Goal: Communication & Community: Answer question/provide support

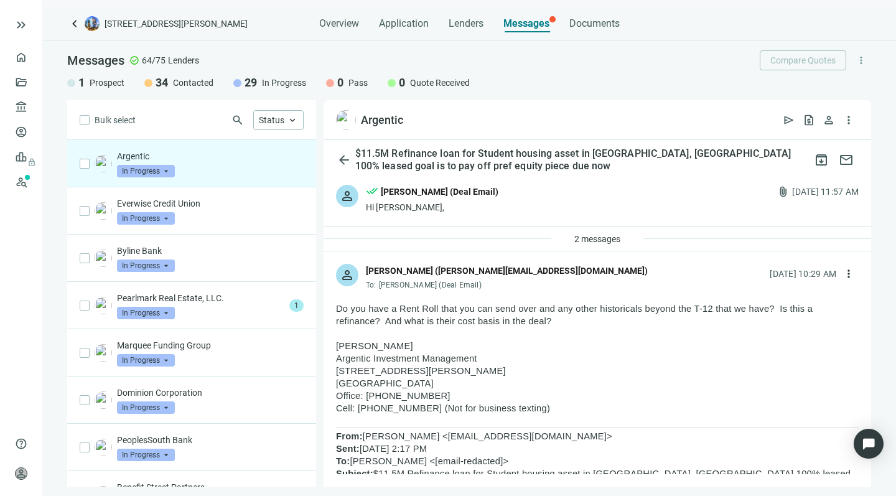
drag, startPoint x: 488, startPoint y: 359, endPoint x: 474, endPoint y: 301, distance: 59.6
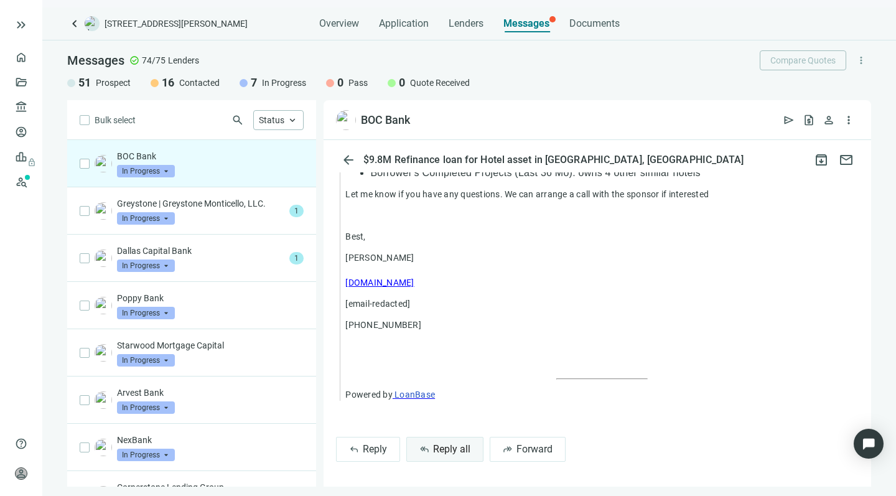
scroll to position [1358, 0]
click at [445, 451] on span "Reply all" at bounding box center [451, 449] width 37 height 12
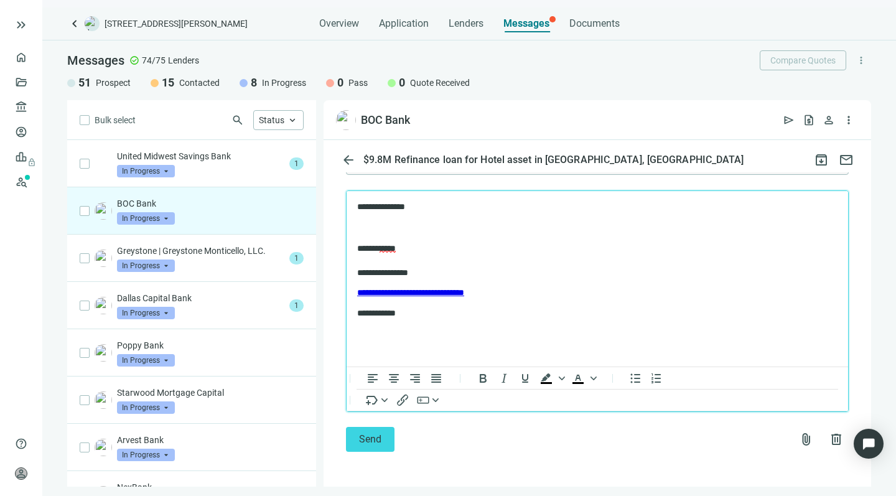
scroll to position [0, 0]
click at [357, 438] on button "Send" at bounding box center [370, 439] width 49 height 25
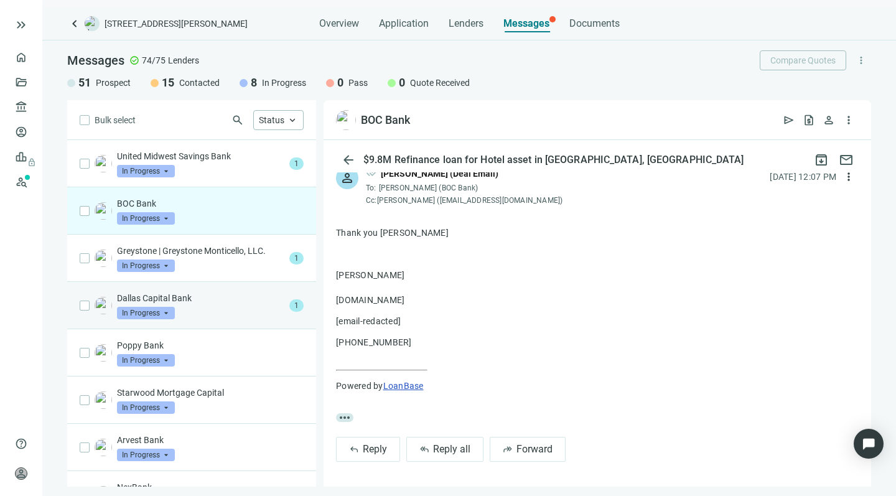
click at [217, 312] on div "Dallas Capital Bank In Progress arrow_drop_down" at bounding box center [200, 305] width 167 height 27
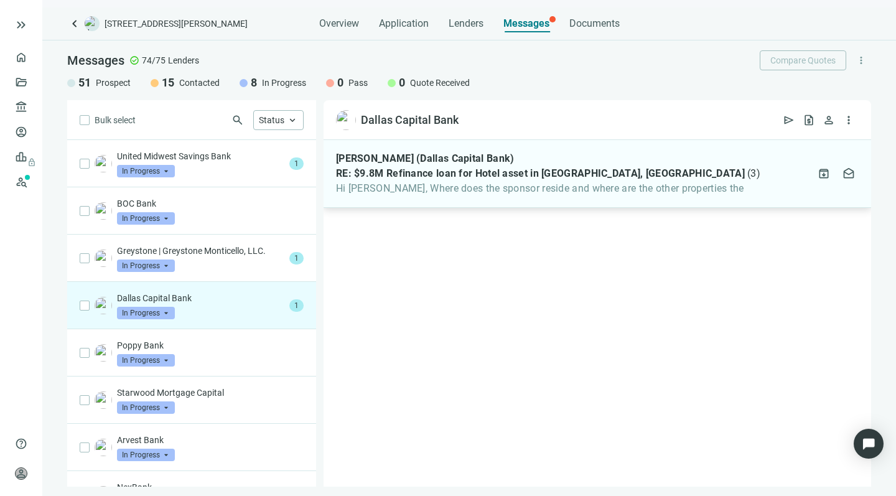
click at [491, 191] on span "Hi Howard, Where does the sponsor reside and where are the other properties the" at bounding box center [548, 188] width 424 height 12
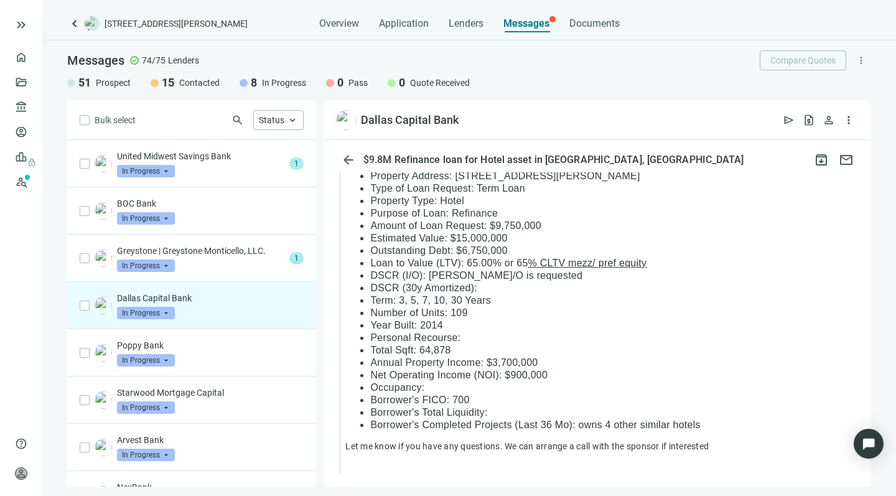
scroll to position [796, 0]
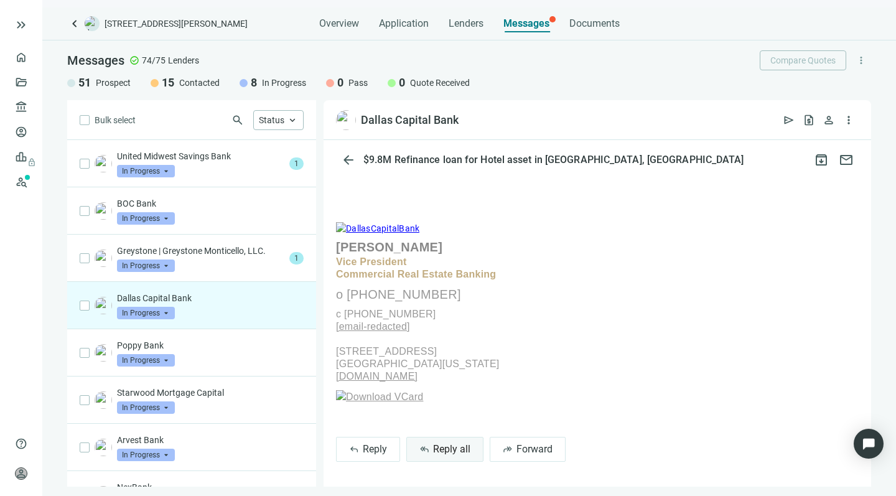
click at [444, 445] on span "Reply all" at bounding box center [451, 449] width 37 height 12
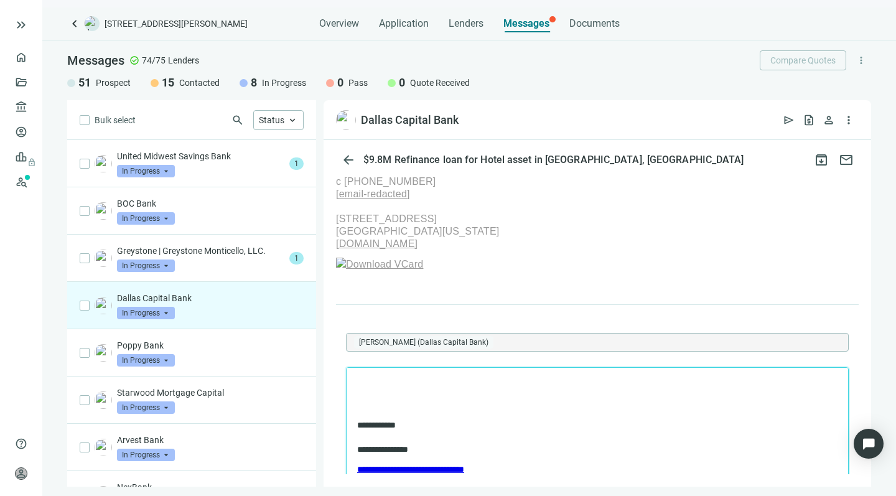
scroll to position [1540, 0]
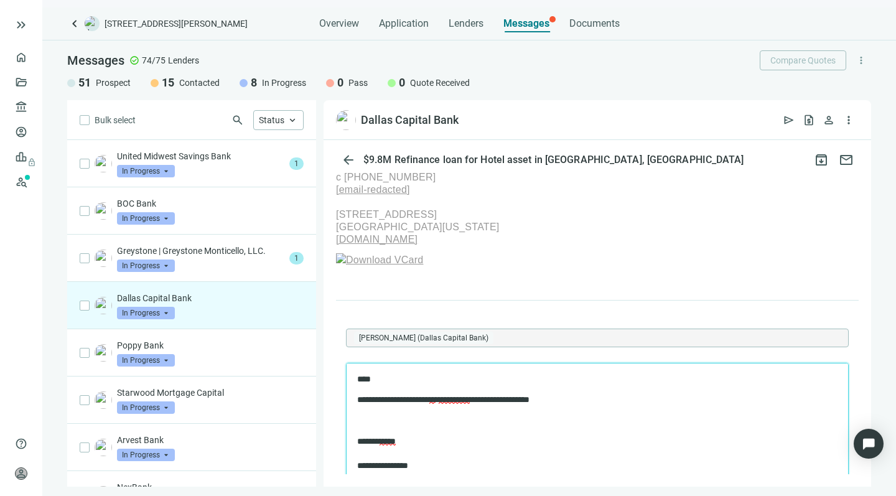
click at [450, 398] on p "**********" at bounding box center [591, 399] width 468 height 12
click at [468, 398] on p "**********" at bounding box center [591, 399] width 468 height 12
click at [549, 399] on p "**********" at bounding box center [591, 399] width 468 height 12
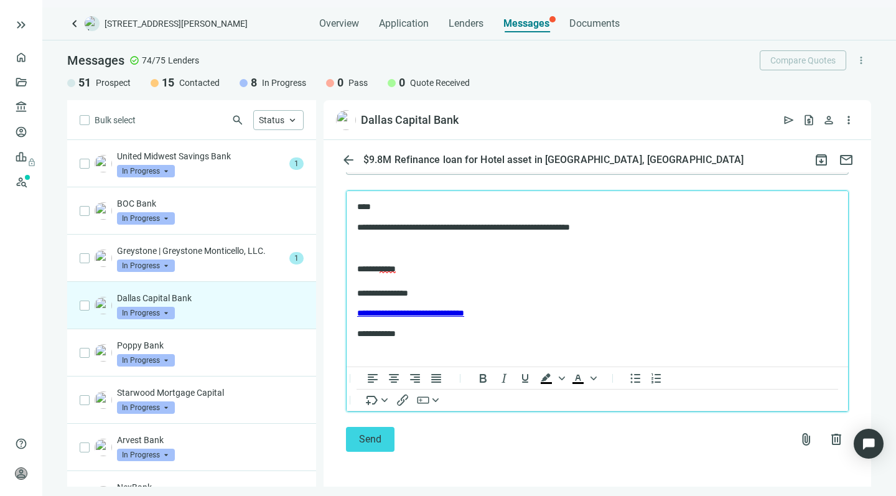
scroll to position [1725, 0]
click at [357, 439] on button "Send" at bounding box center [370, 439] width 49 height 25
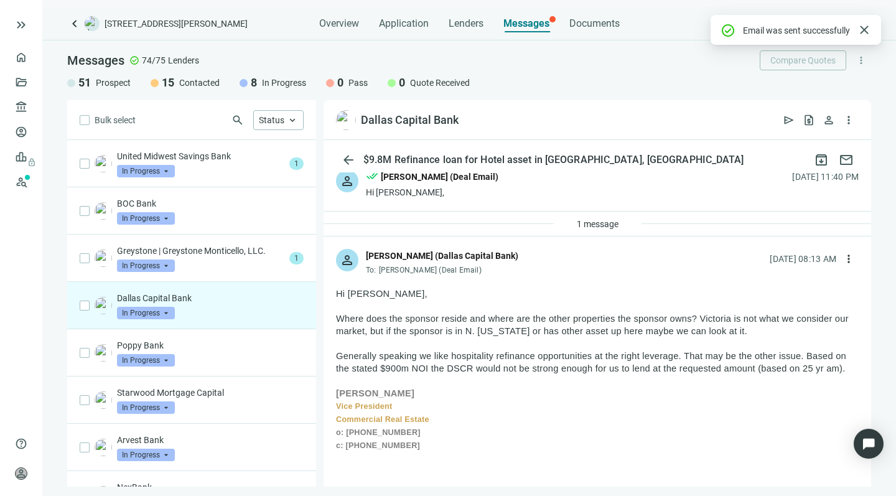
scroll to position [14, 0]
drag, startPoint x: 688, startPoint y: 358, endPoint x: 680, endPoint y: 310, distance: 48.6
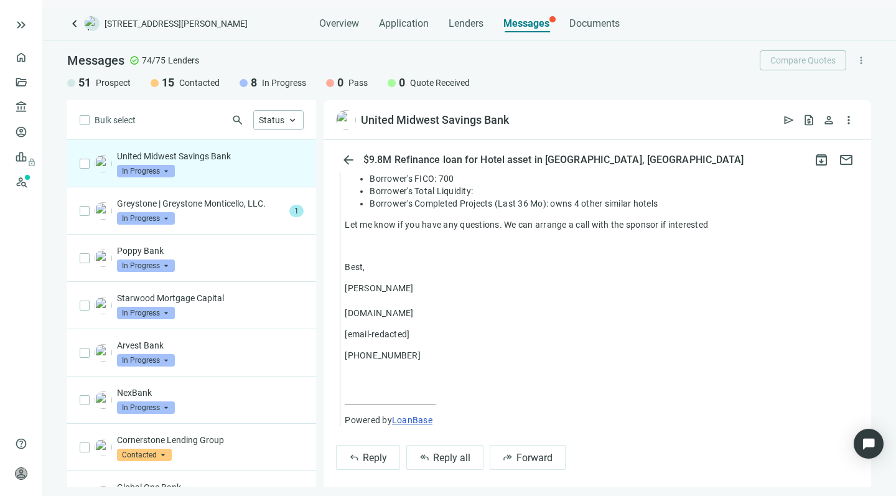
scroll to position [947, 0]
click at [435, 454] on span "Reply all" at bounding box center [451, 458] width 37 height 12
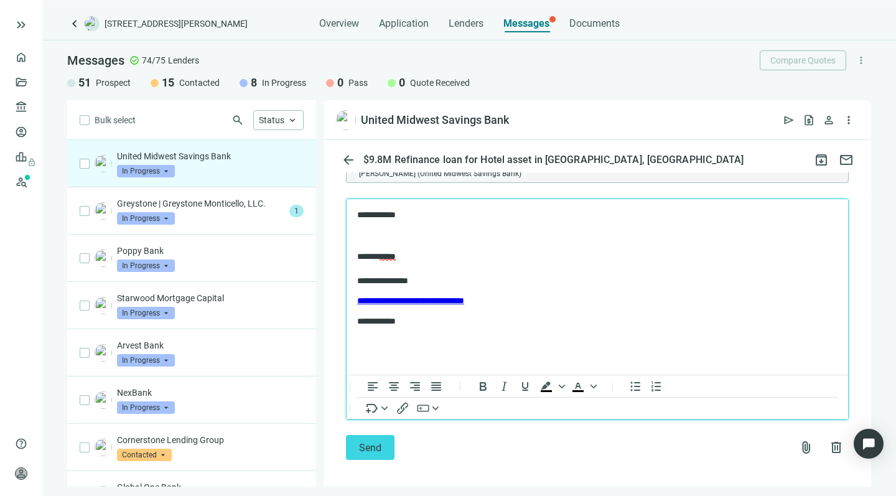
scroll to position [1256, 0]
click at [371, 442] on span "Send" at bounding box center [370, 448] width 22 height 12
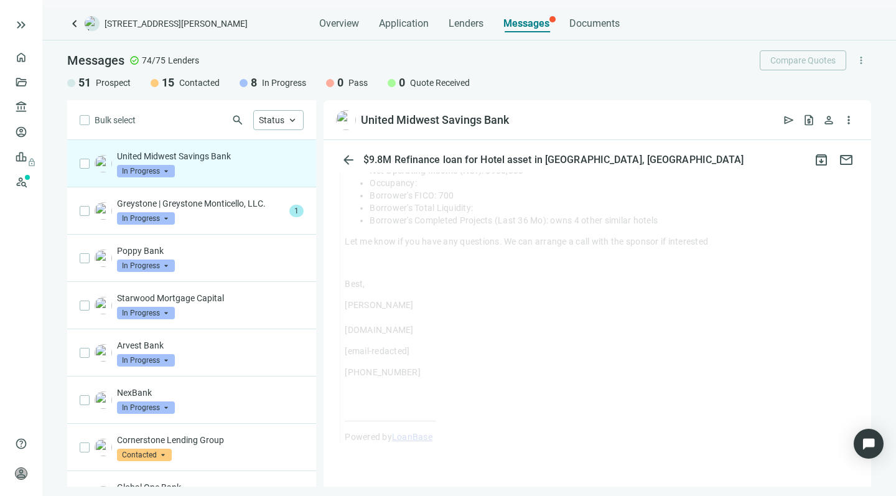
scroll to position [922, 0]
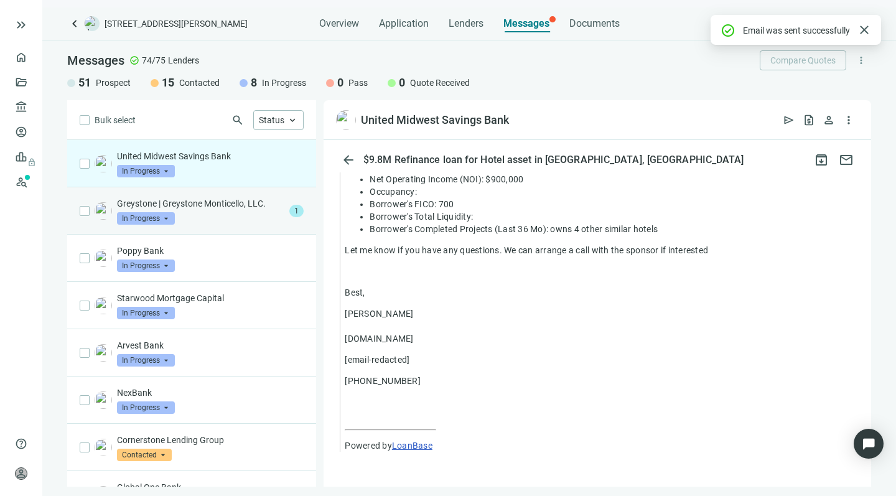
click at [202, 214] on div "Greystone | Greystone Monticello, LLC. In Progress arrow_drop_down" at bounding box center [200, 210] width 167 height 27
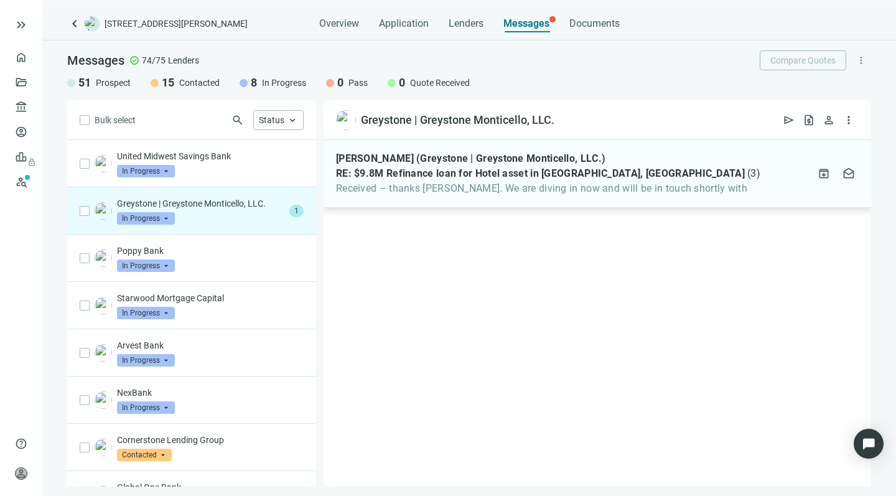
click at [499, 185] on span "Received – thanks Howard. We are diving in now and will be in touch shortly with" at bounding box center [548, 188] width 424 height 12
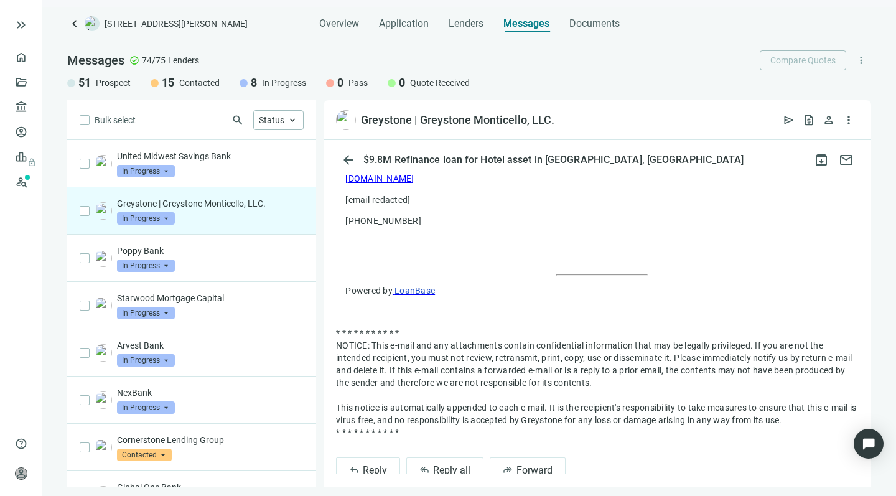
scroll to position [1043, 0]
click at [438, 465] on span "Reply all" at bounding box center [451, 471] width 37 height 12
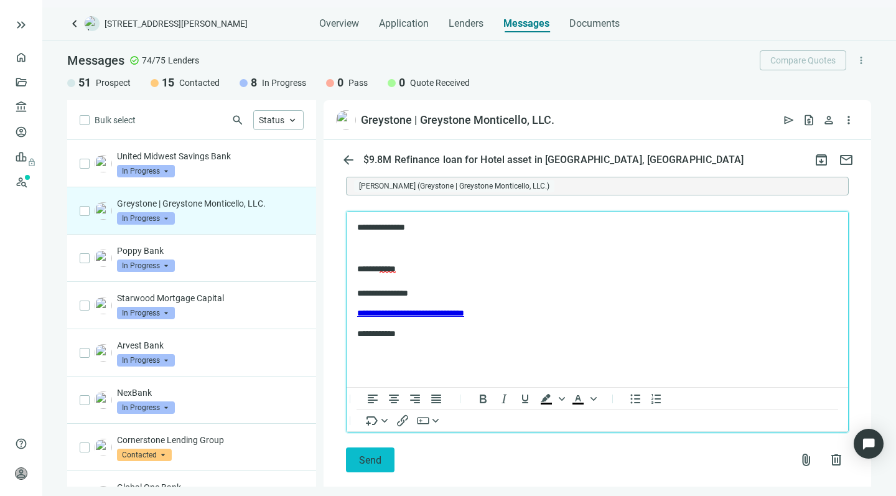
scroll to position [1352, 0]
click at [351, 448] on button "Send" at bounding box center [370, 460] width 49 height 25
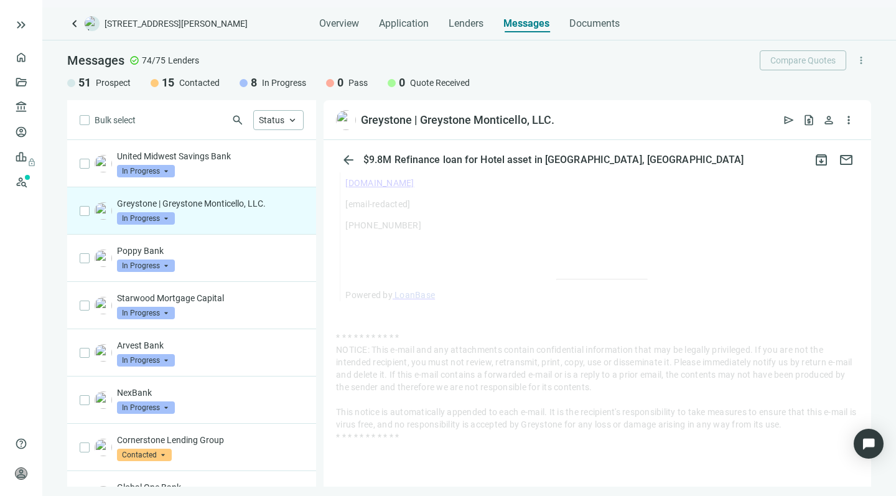
scroll to position [1018, 0]
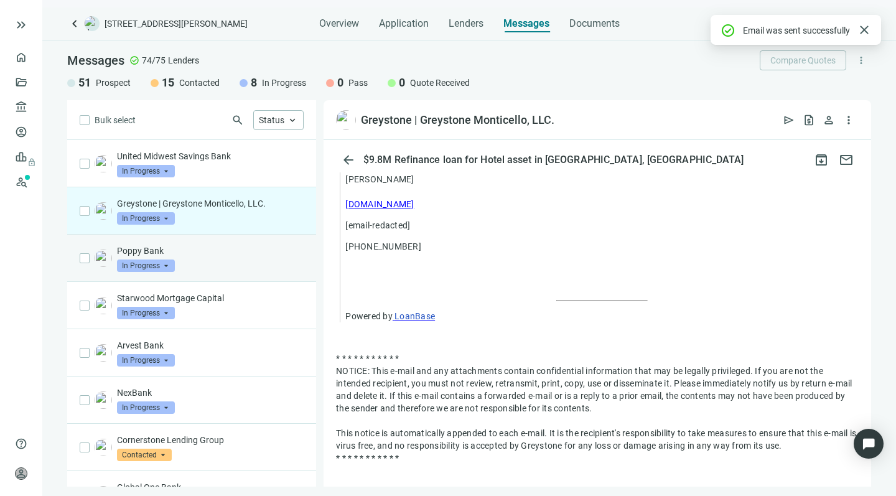
click at [196, 251] on p "Poppy Bank" at bounding box center [210, 250] width 187 height 12
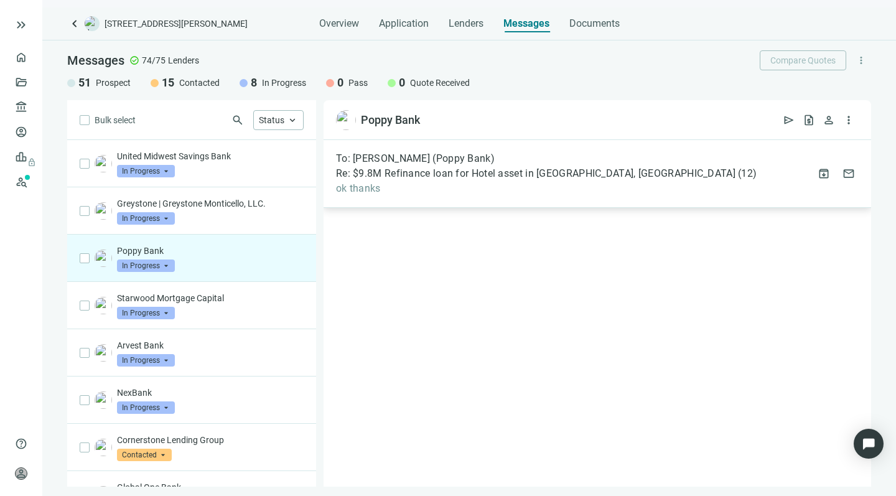
click at [416, 195] on div "To: Scott Shapiro (Poppy Bank) Re: $9.8M Refinance loan for Hotel asset in Vict…" at bounding box center [596, 174] width 547 height 68
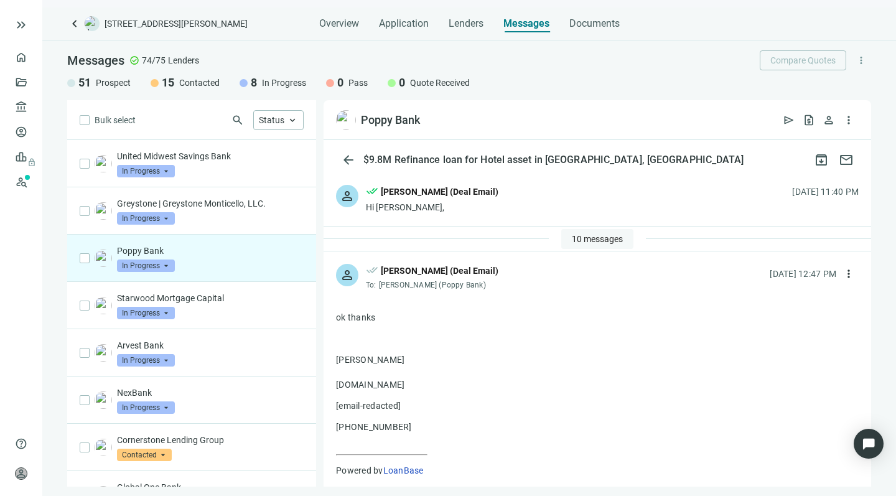
click at [572, 236] on span "10 messages" at bounding box center [597, 239] width 51 height 10
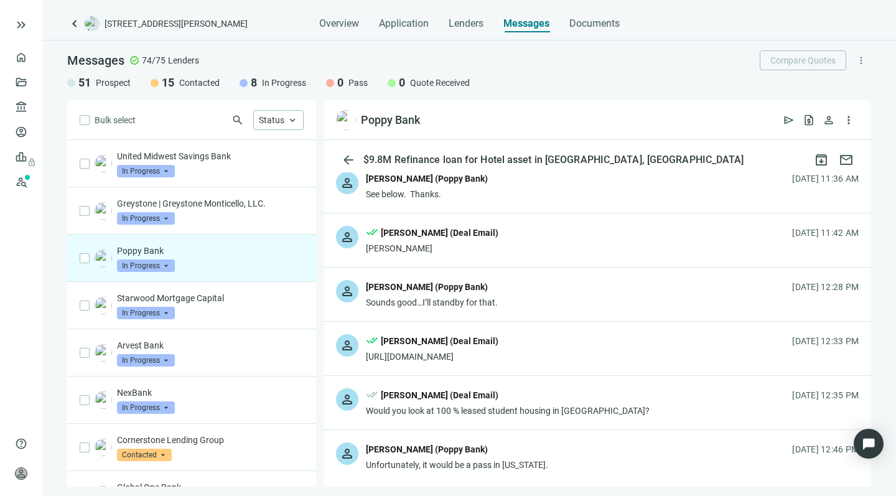
scroll to position [281, 0]
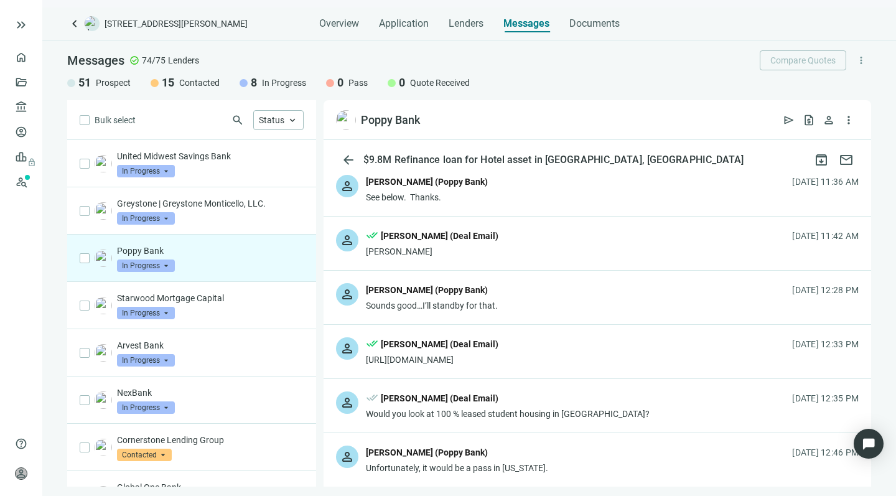
click at [543, 307] on div "person Scott Shapiro (Poppy Bank) Sounds good…I’ll standby for that. 10.06.2025…" at bounding box center [596, 298] width 547 height 54
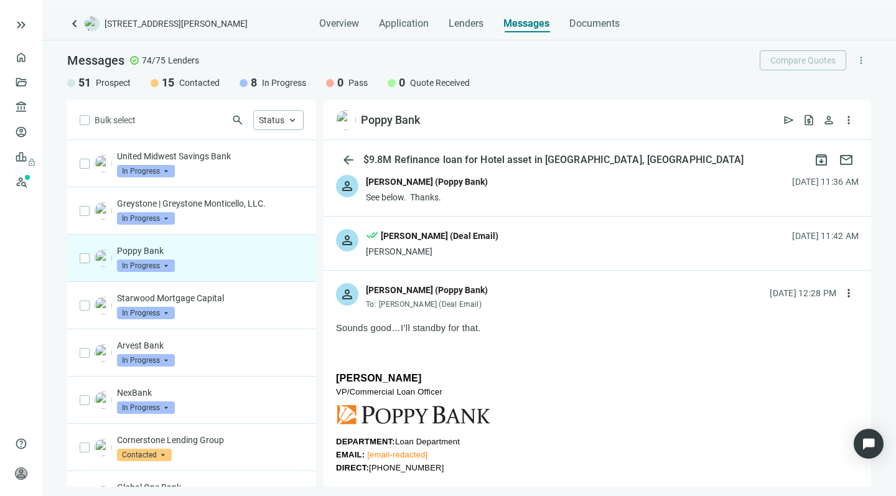
click at [523, 244] on div "person done_all Howard Rosen (Deal Email) Scott 10.06.2025, 11:42 AM" at bounding box center [596, 243] width 547 height 54
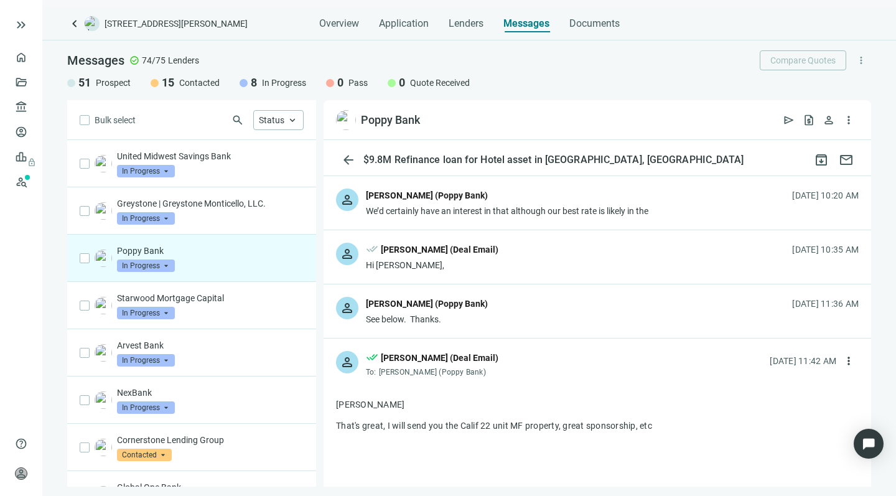
scroll to position [158, 0]
click at [476, 312] on div "person Scott Shapiro (Poppy Bank) See below. Thanks. 10.06.2025, 11:36 AM" at bounding box center [596, 312] width 547 height 54
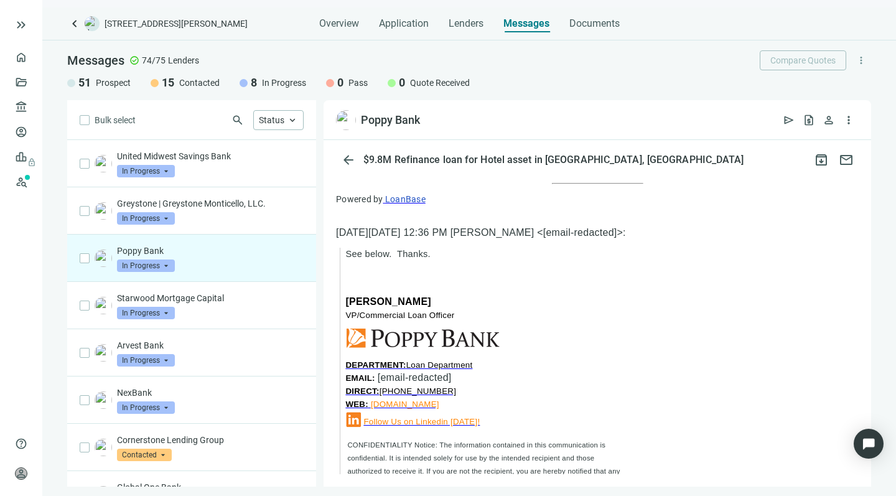
scroll to position [4059, 0]
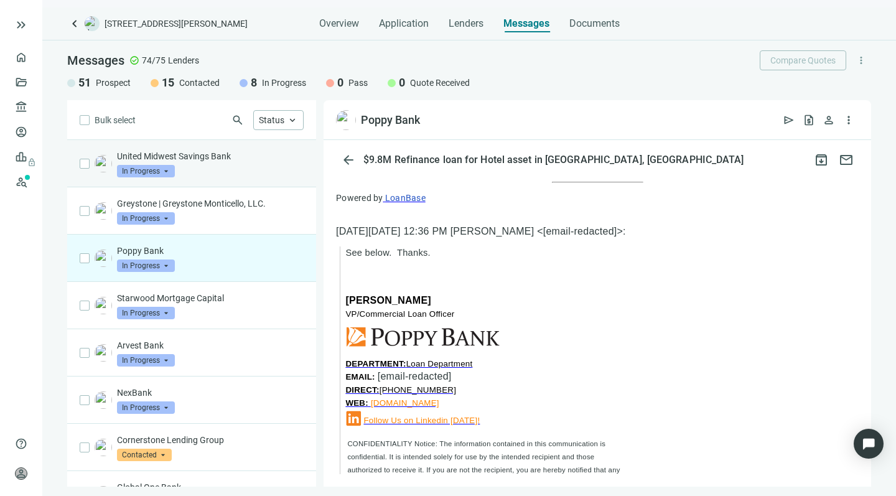
click at [200, 165] on div "United Midwest Savings Bank In Progress arrow_drop_down" at bounding box center [210, 163] width 187 height 27
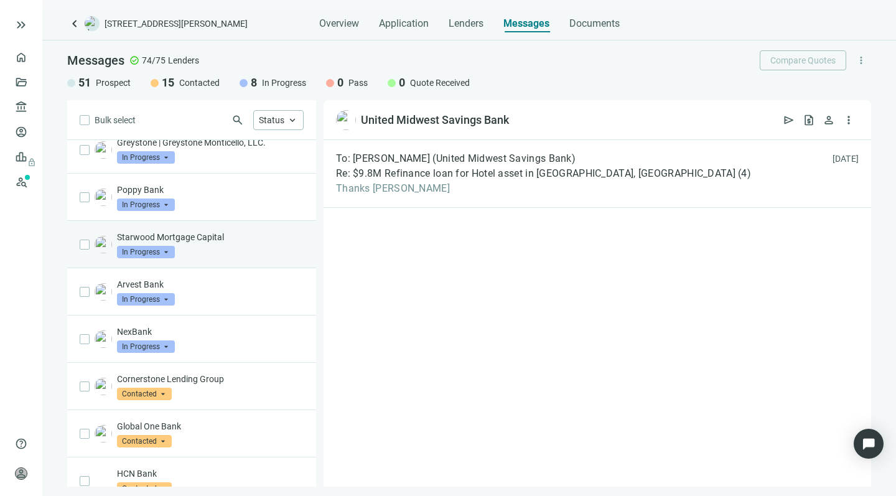
scroll to position [167, 0]
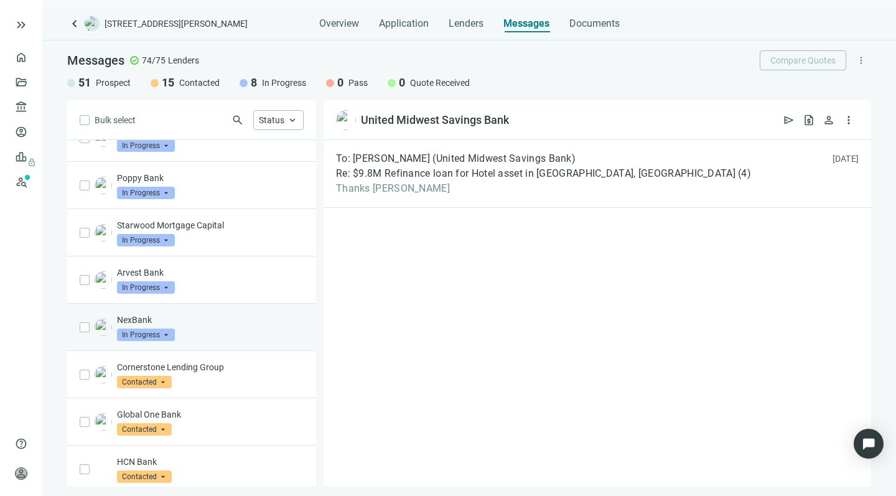
click at [212, 321] on p "NexBank" at bounding box center [210, 320] width 187 height 12
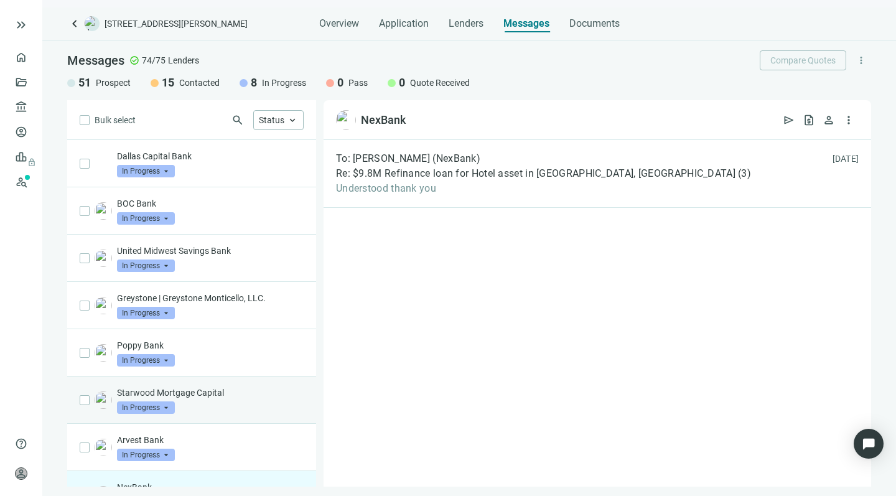
click at [210, 399] on div "Starwood Mortgage Capital In Progress arrow_drop_down" at bounding box center [210, 399] width 187 height 27
